Goal: Task Accomplishment & Management: Manage account settings

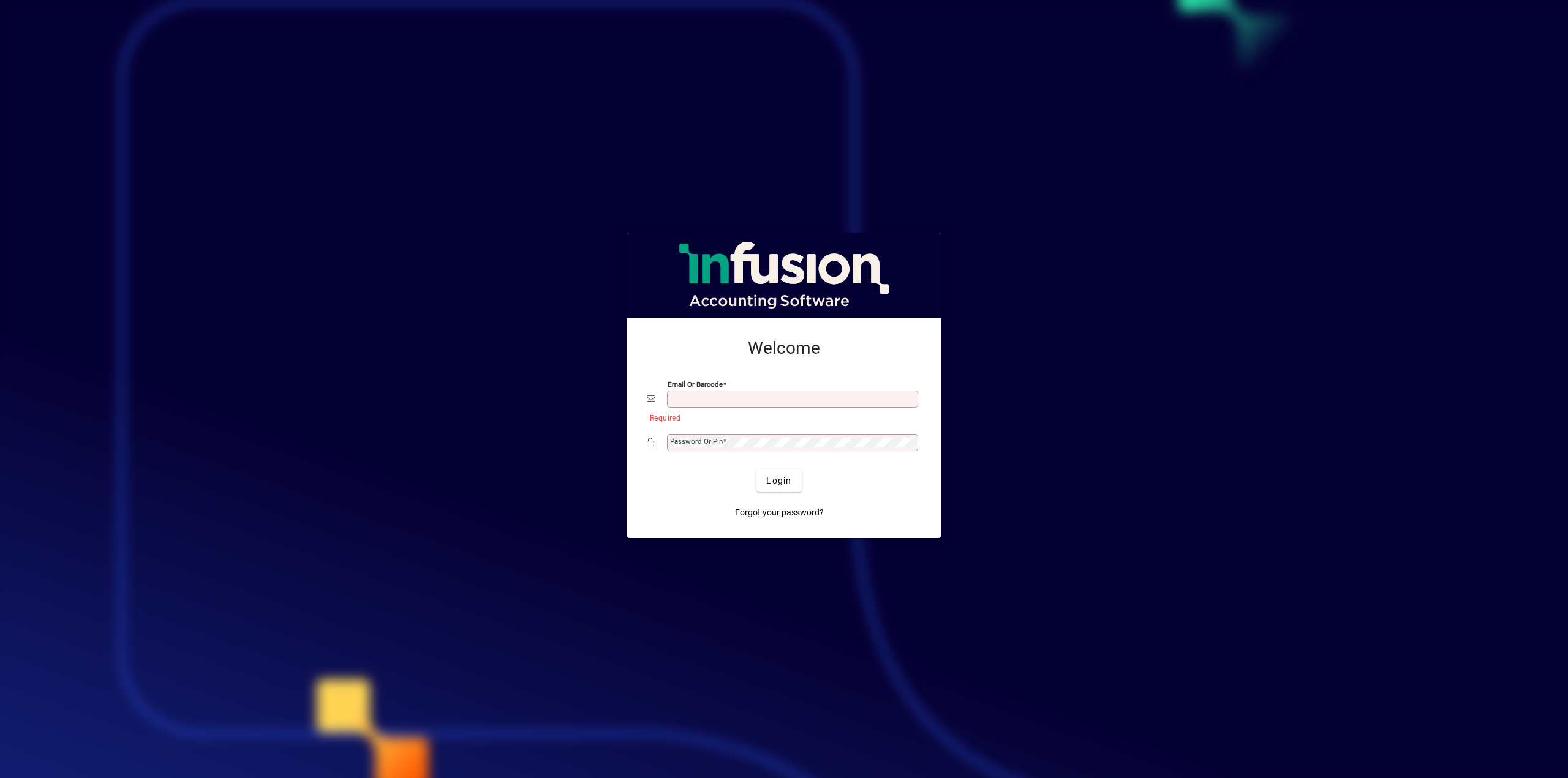
click at [0, 0] on com-1password-button at bounding box center [0, 0] width 0 height 0
click at [753, 394] on input "Email or Barcode" at bounding box center [794, 399] width 247 height 10
type input "**********"
click at [774, 479] on span "Login" at bounding box center [779, 480] width 25 height 13
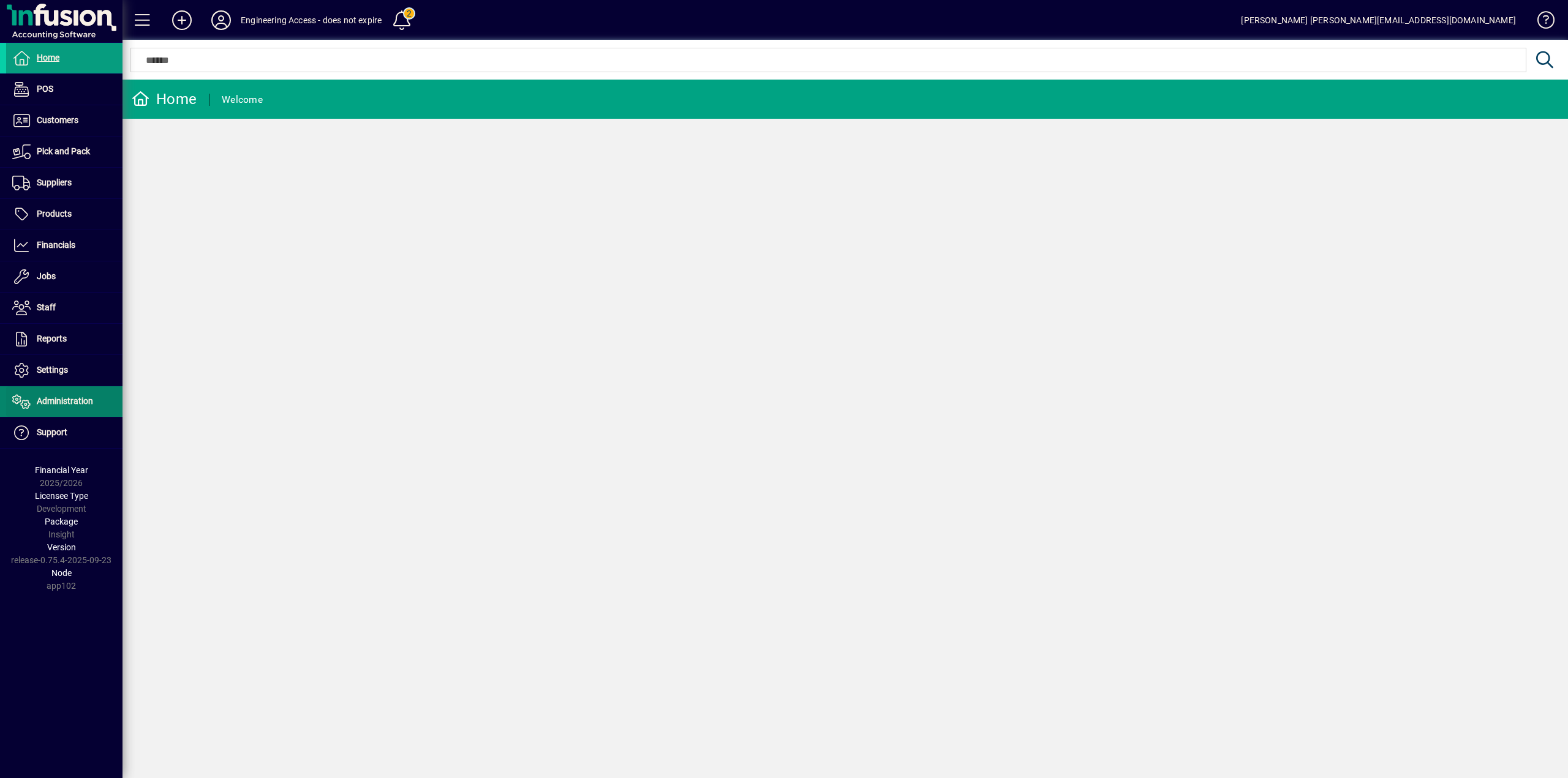
click at [57, 404] on span "Administration" at bounding box center [65, 401] width 57 height 10
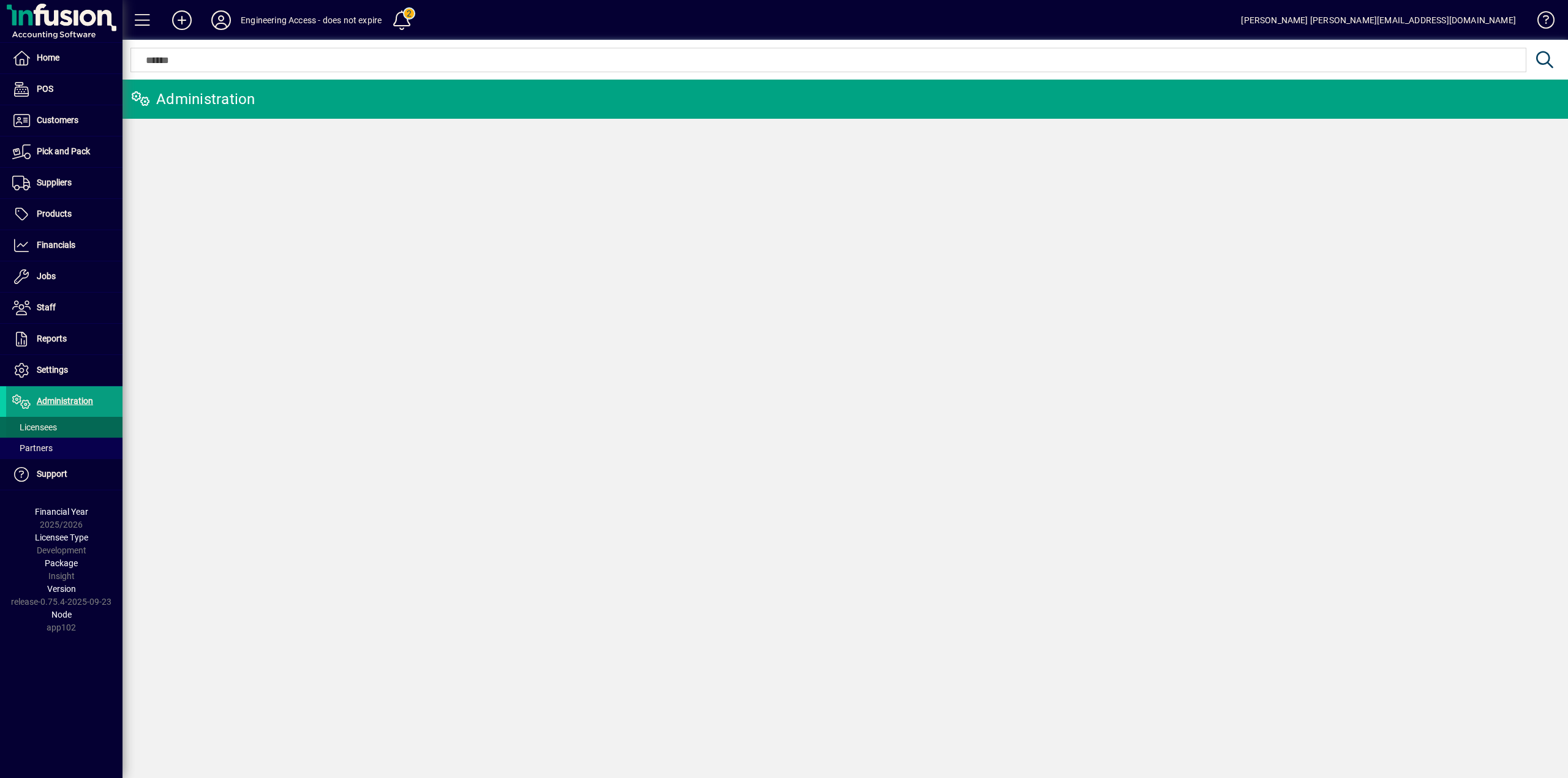
click at [51, 427] on span "Licensees" at bounding box center [35, 427] width 45 height 10
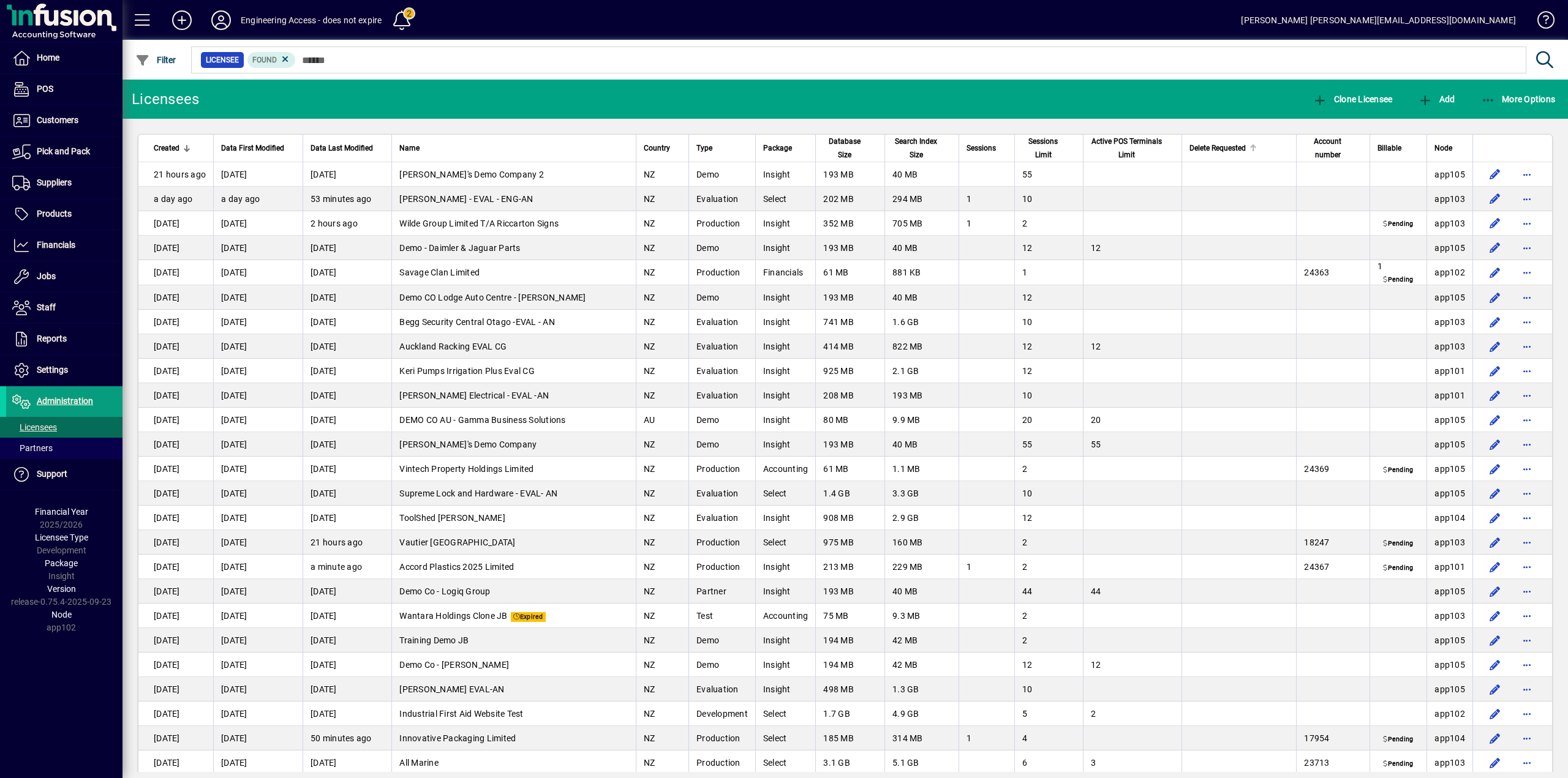
click at [1201, 149] on span "Delete Requested" at bounding box center [1217, 148] width 57 height 13
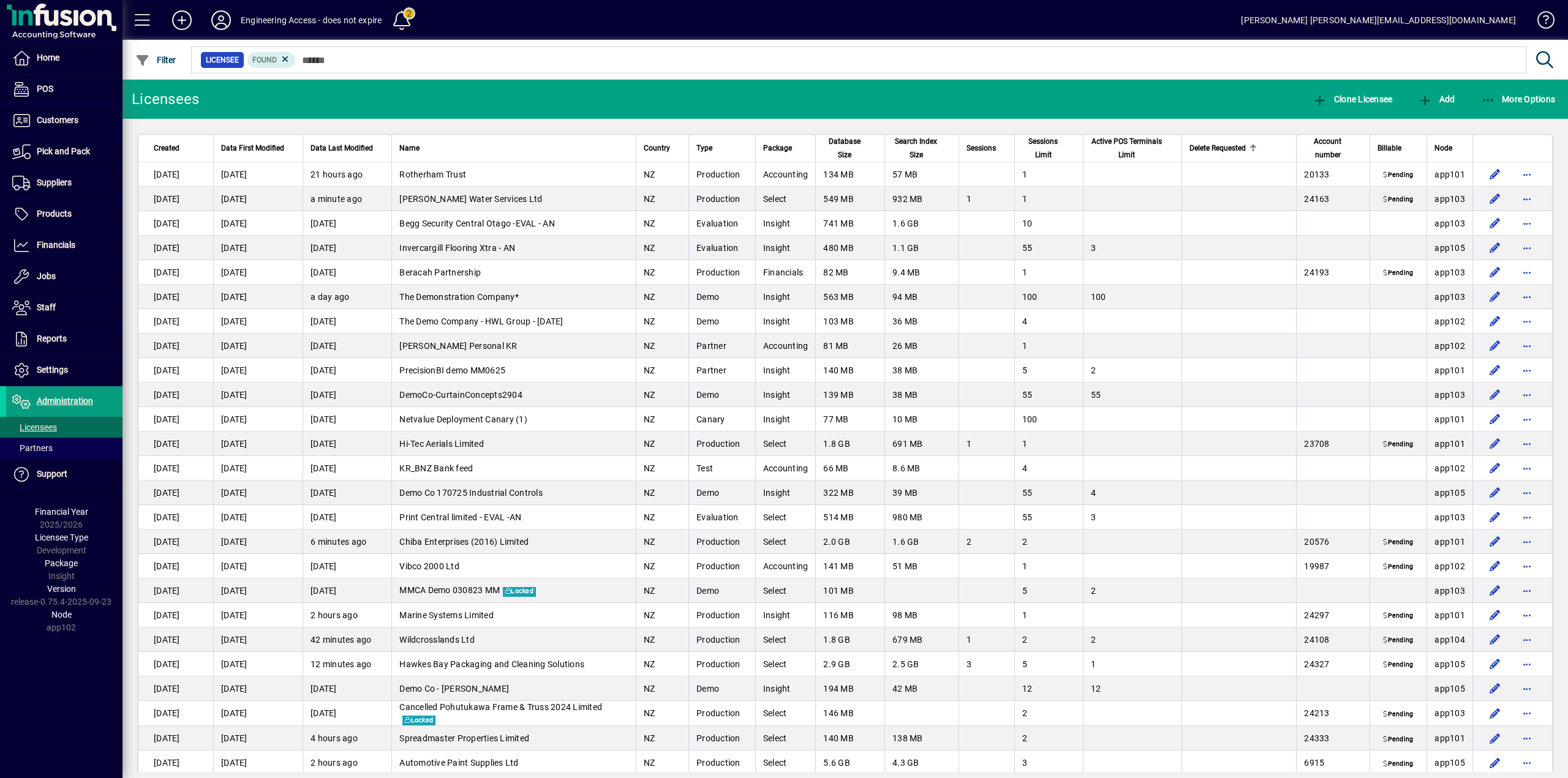
click at [1201, 149] on span "Delete Requested" at bounding box center [1217, 148] width 57 height 13
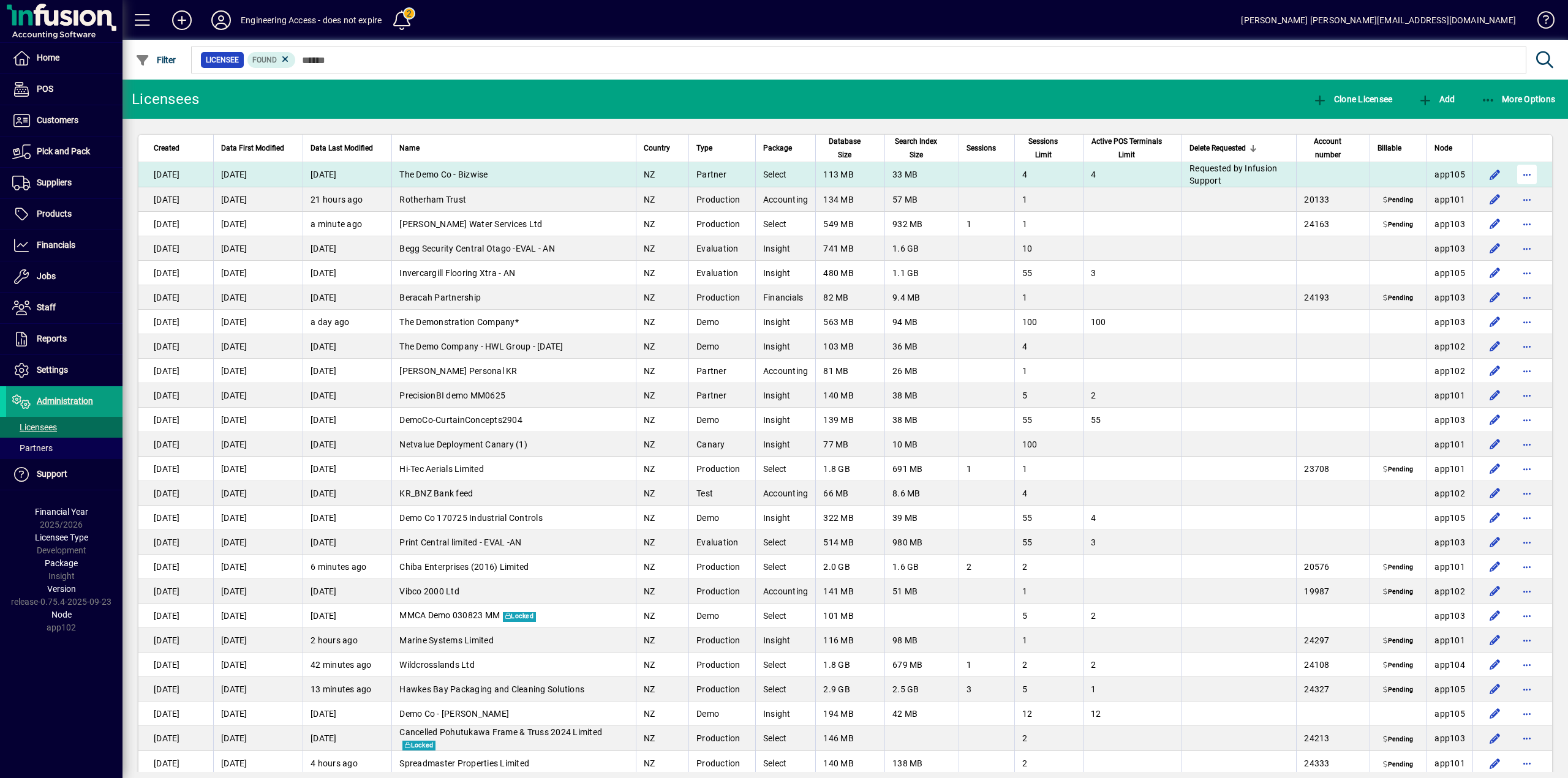
click at [1516, 176] on span "button" at bounding box center [1527, 174] width 29 height 29
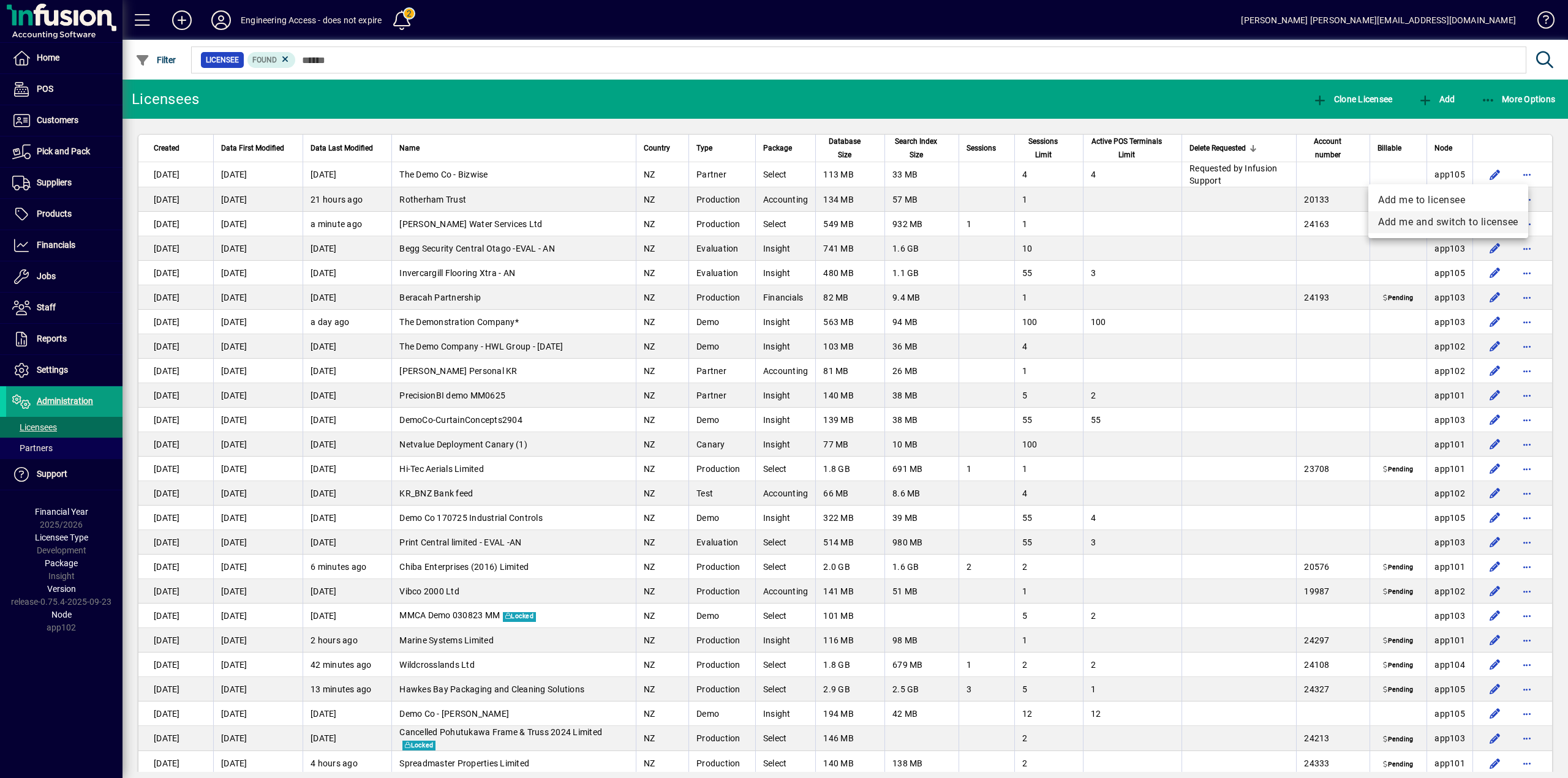
click at [1442, 224] on span "Add me and switch to licensee" at bounding box center [1448, 222] width 140 height 15
